Goal: Transaction & Acquisition: Purchase product/service

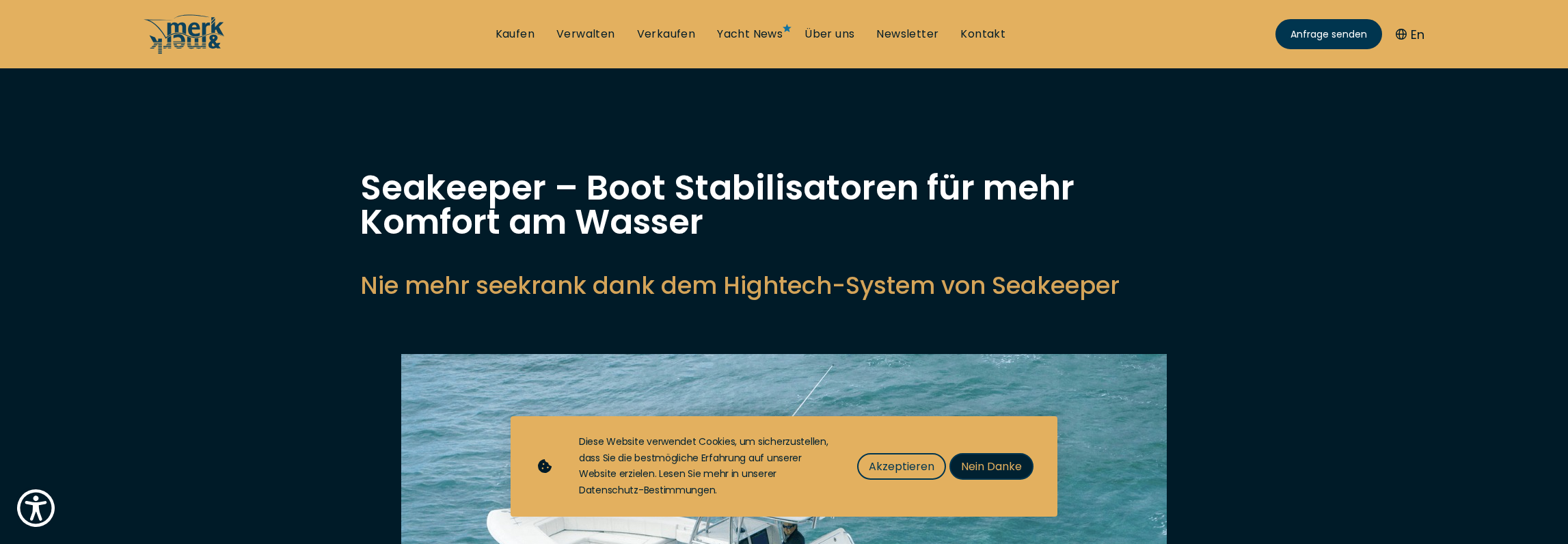
click at [1019, 464] on button "Nein Danke" at bounding box center [991, 466] width 84 height 27
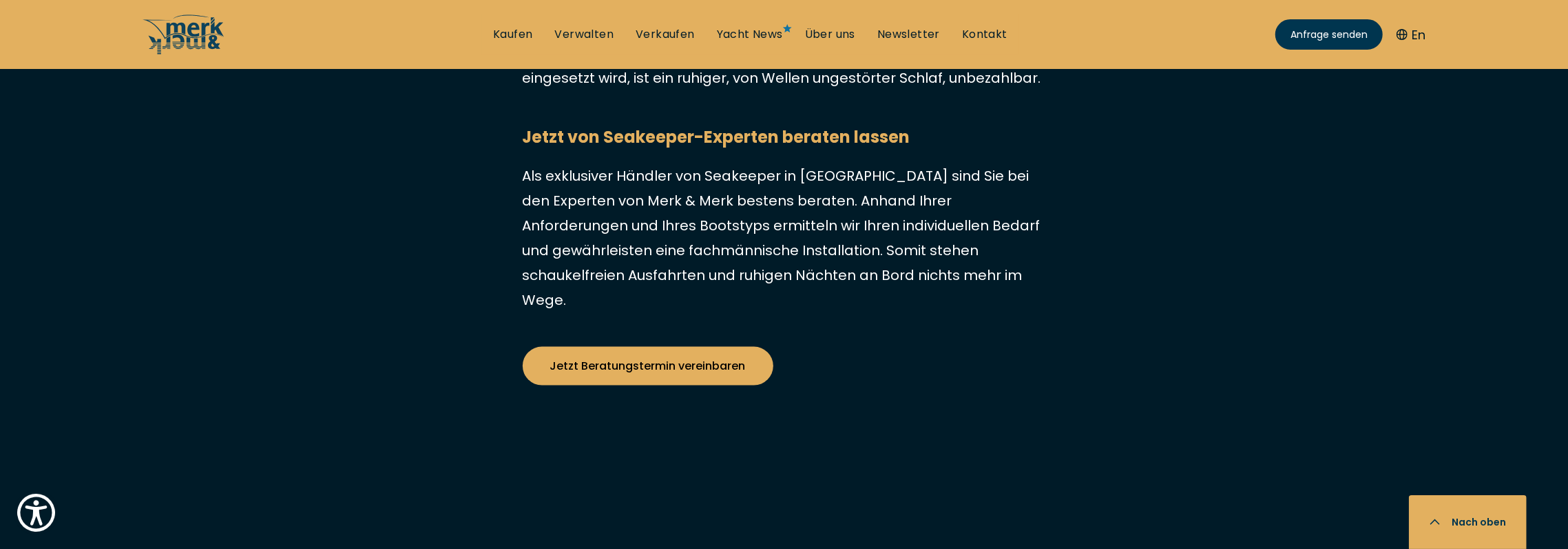
scroll to position [6616, 0]
click at [515, 34] on link "Kaufen" at bounding box center [513, 35] width 39 height 15
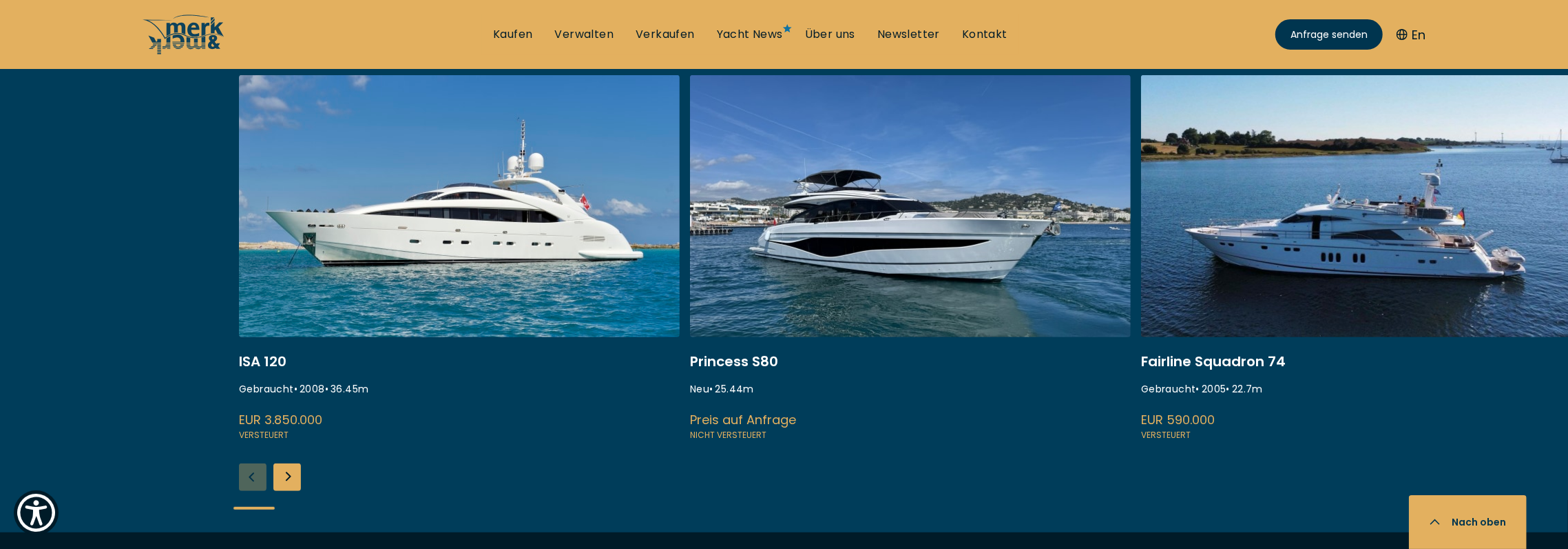
scroll to position [689, 0]
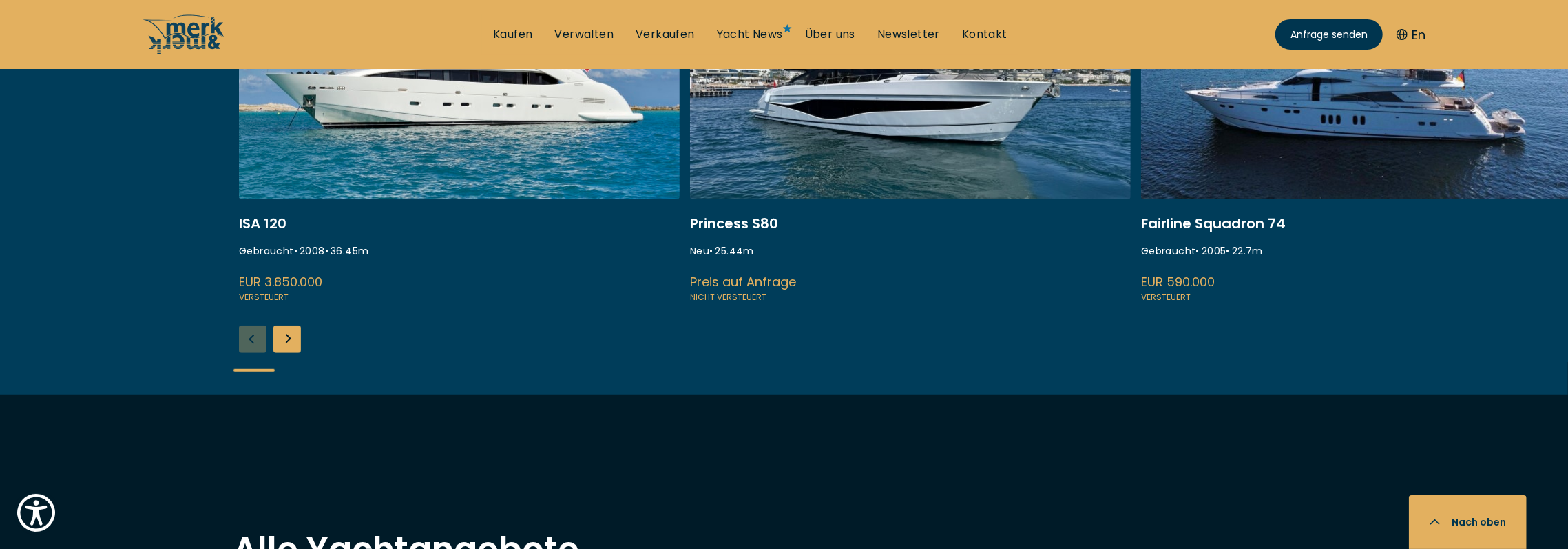
click at [284, 333] on div "Next slide" at bounding box center [287, 339] width 27 height 27
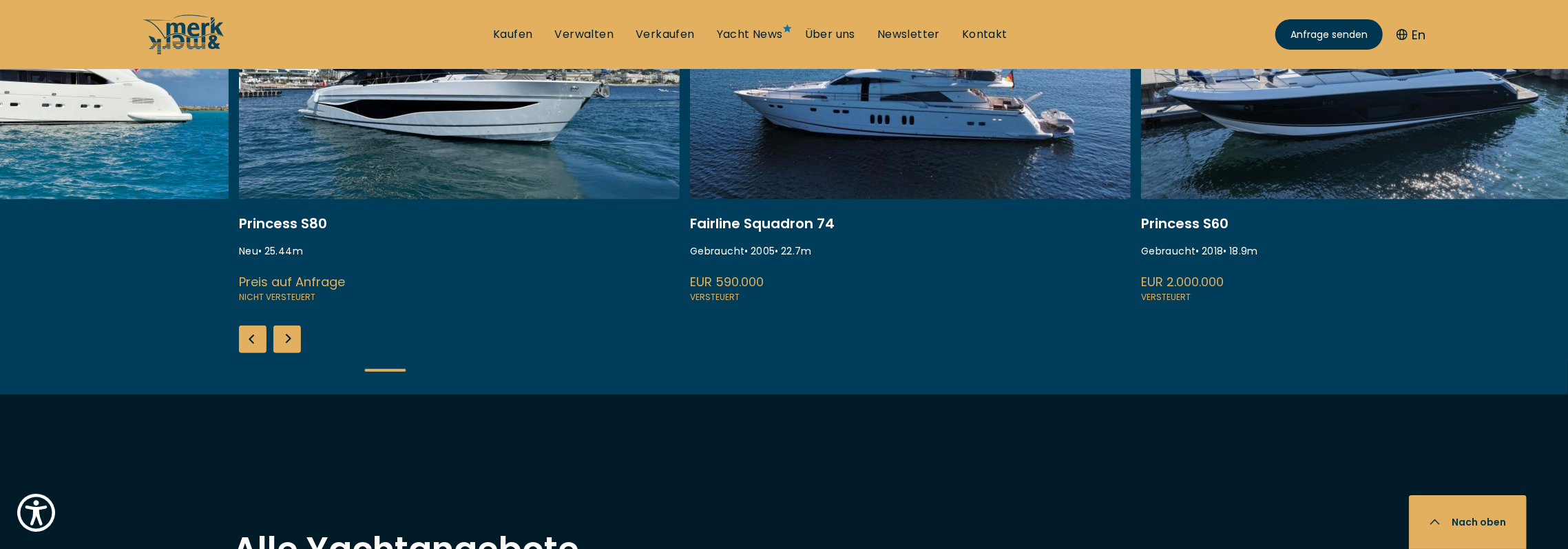
click at [284, 333] on div "Next slide" at bounding box center [287, 339] width 27 height 27
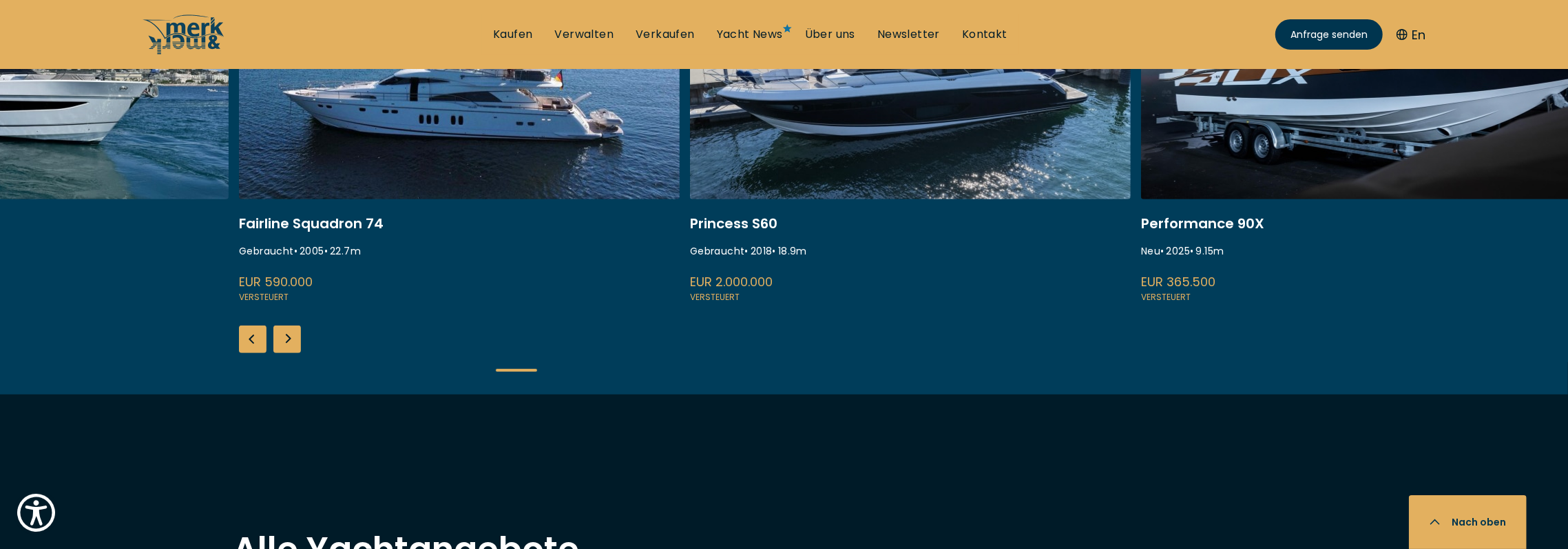
click at [284, 333] on div "Next slide" at bounding box center [287, 339] width 27 height 27
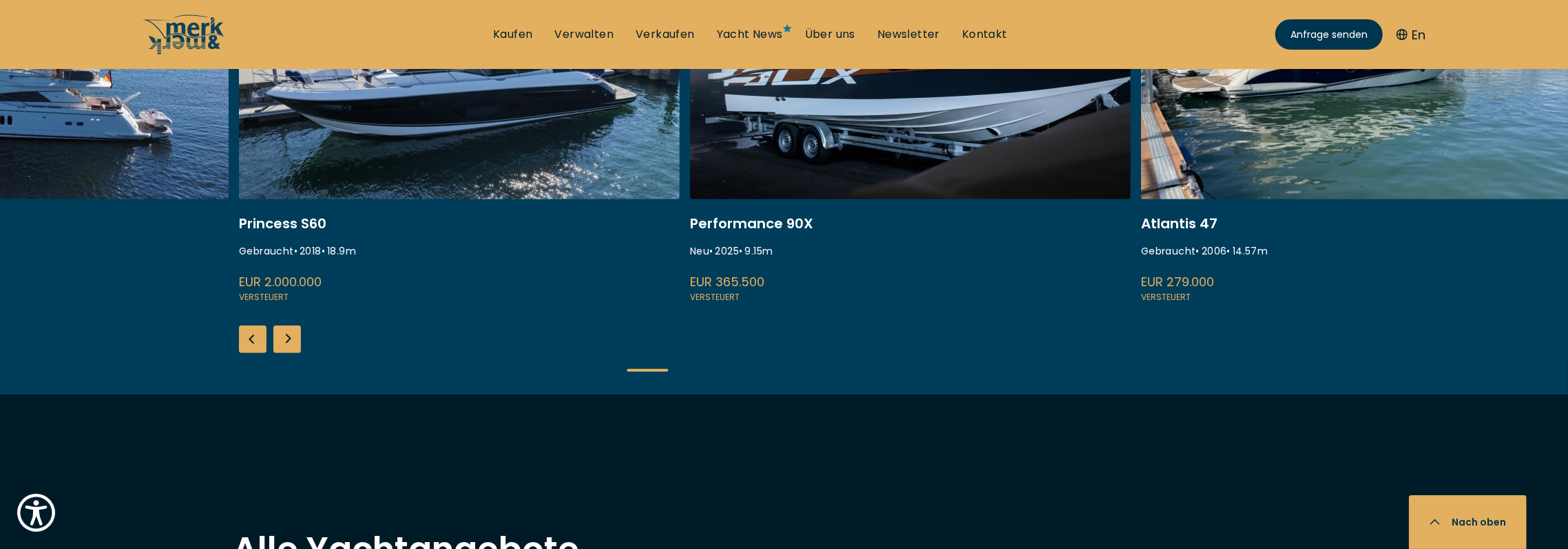
scroll to position [552, 0]
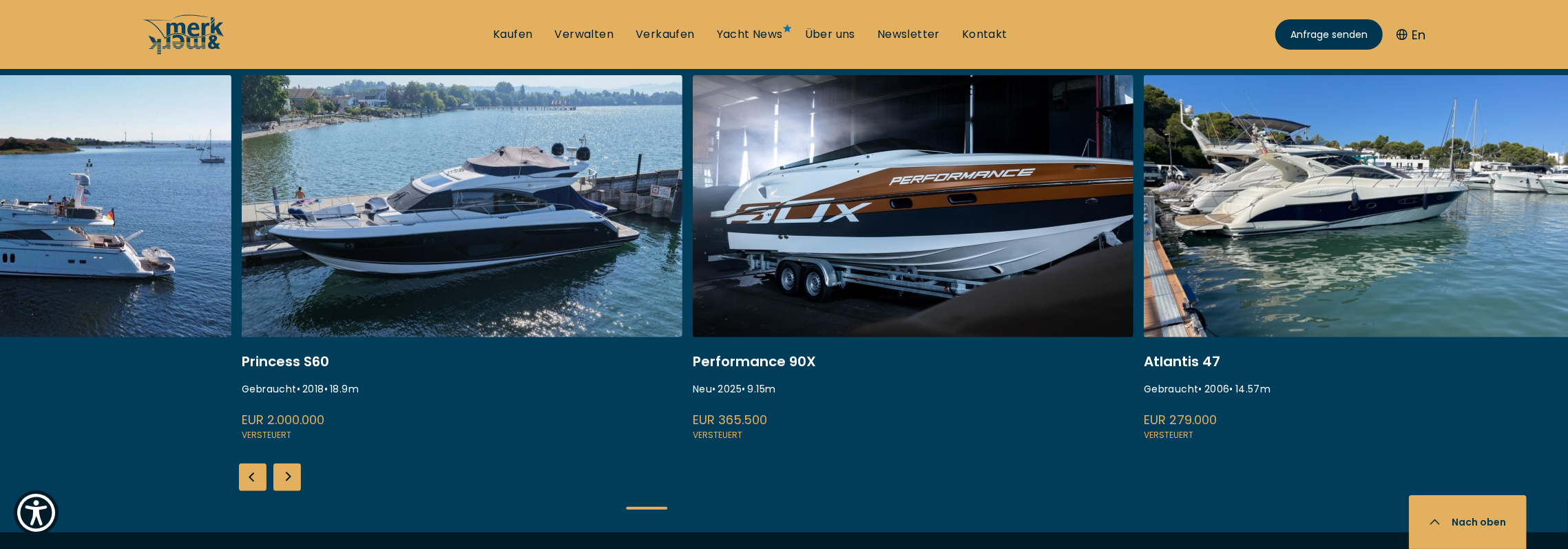
click at [286, 466] on div "Next slide" at bounding box center [287, 477] width 27 height 27
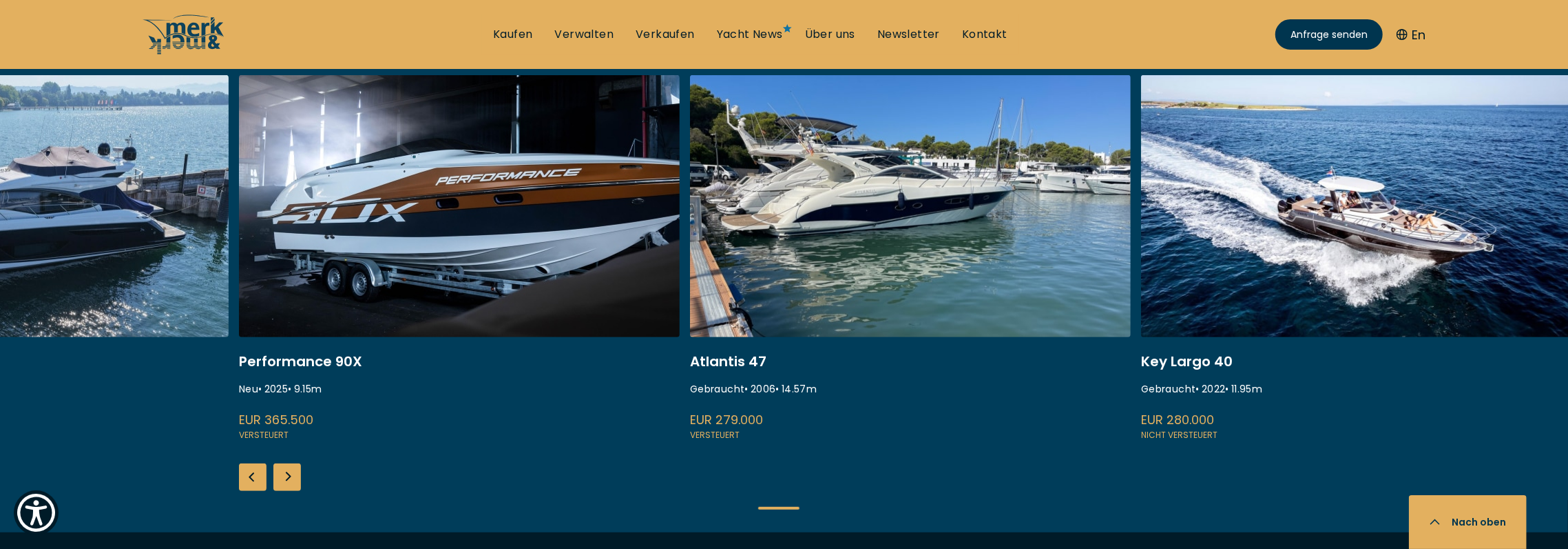
click at [286, 466] on div "Next slide" at bounding box center [287, 477] width 27 height 27
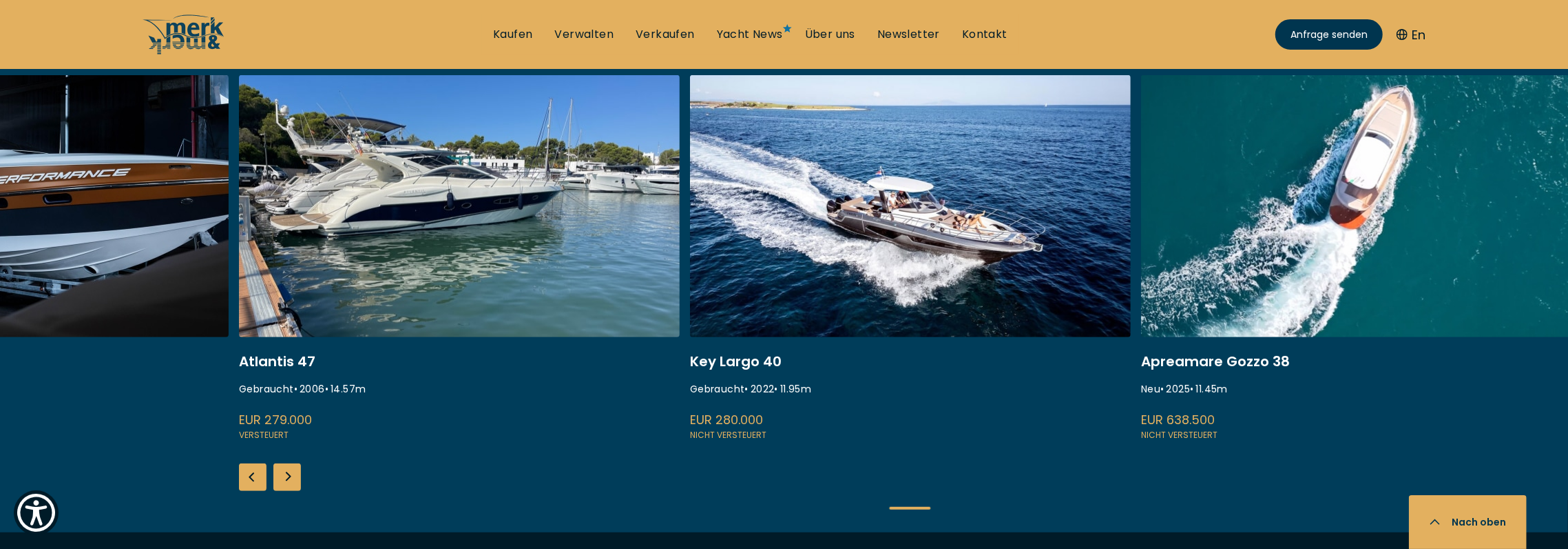
click at [286, 466] on div "Next slide" at bounding box center [287, 477] width 27 height 27
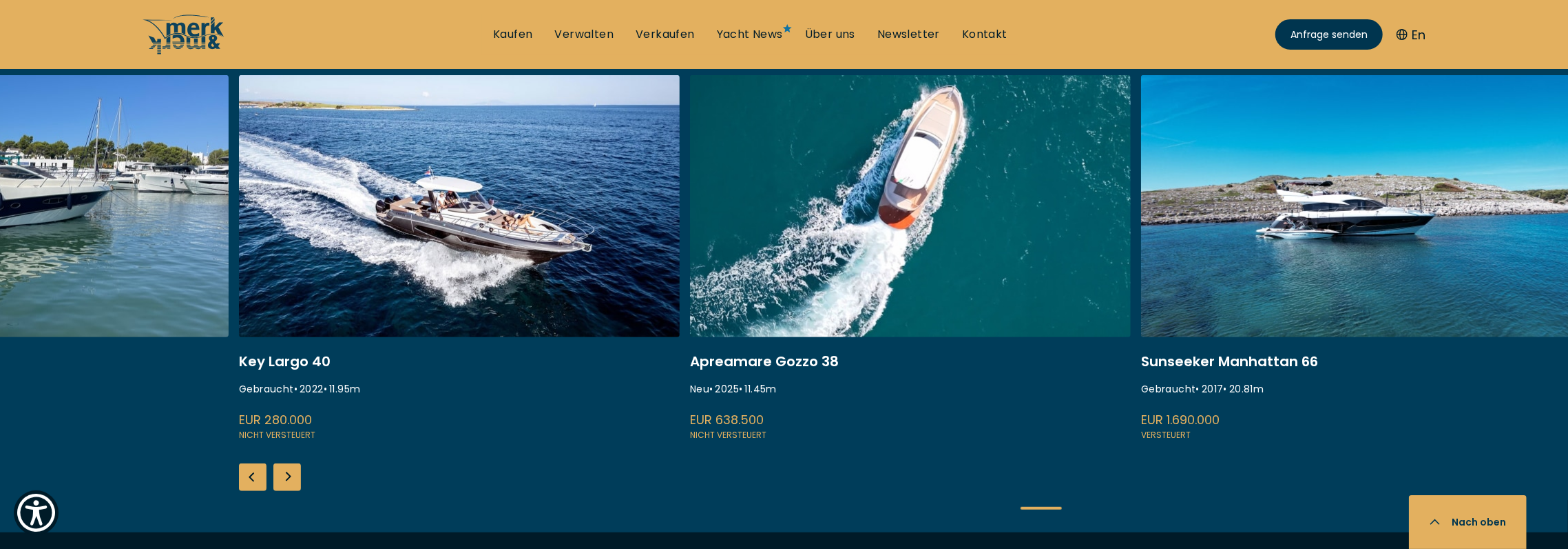
click at [286, 466] on div "Next slide" at bounding box center [287, 477] width 27 height 27
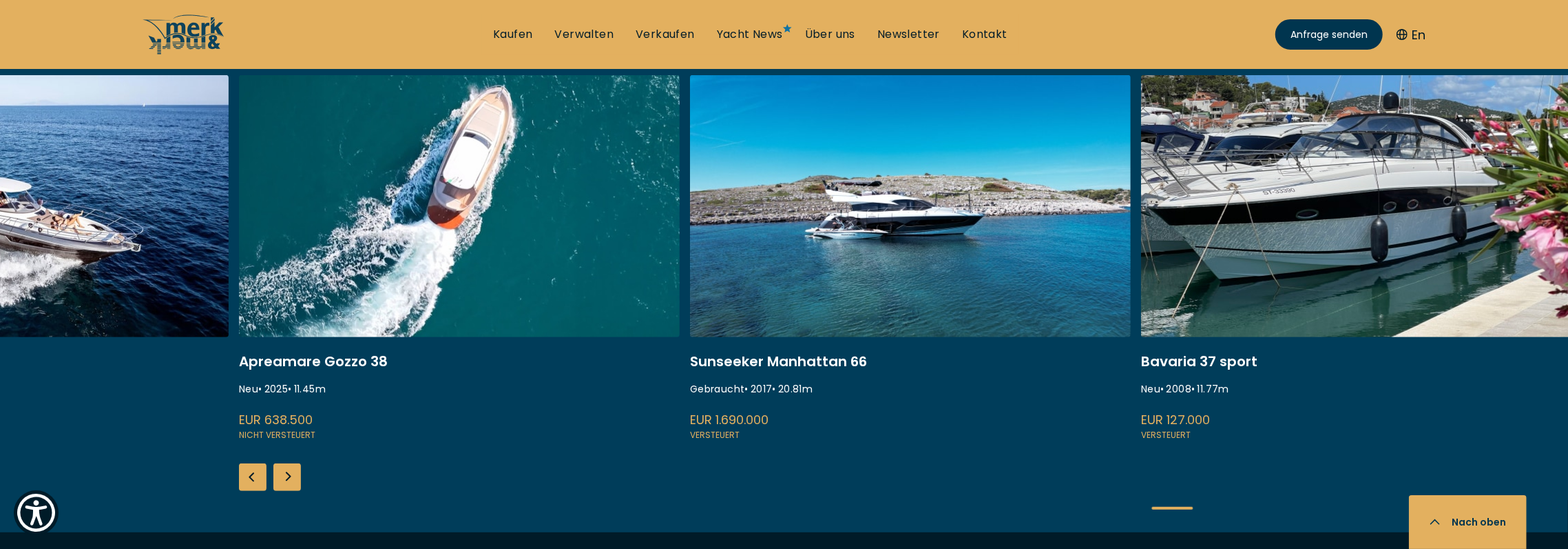
click at [286, 466] on div "Next slide" at bounding box center [287, 477] width 27 height 27
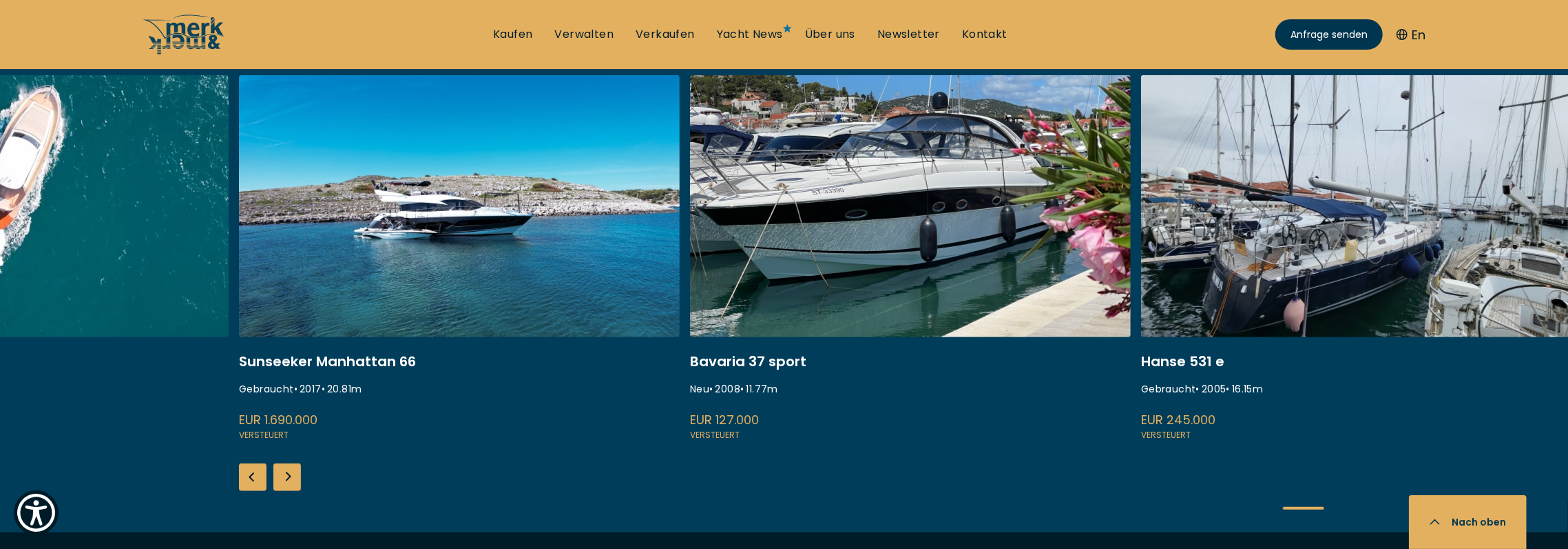
click at [286, 466] on div "Next slide" at bounding box center [287, 477] width 27 height 27
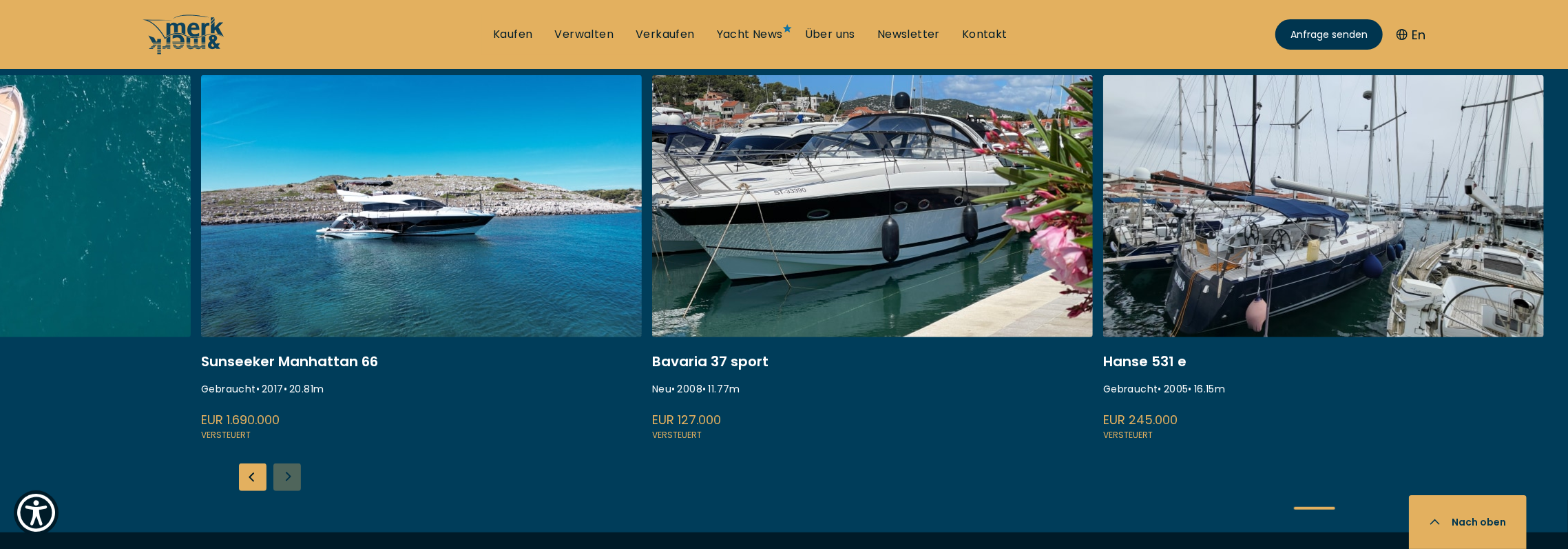
click at [286, 466] on div "ISA 120 Gebraucht • 2008 • 36.45 m EUR 3.850.000 Versteuert Princess S80 Neu • …" at bounding box center [784, 303] width 1568 height 457
